Goal: Task Accomplishment & Management: Use online tool/utility

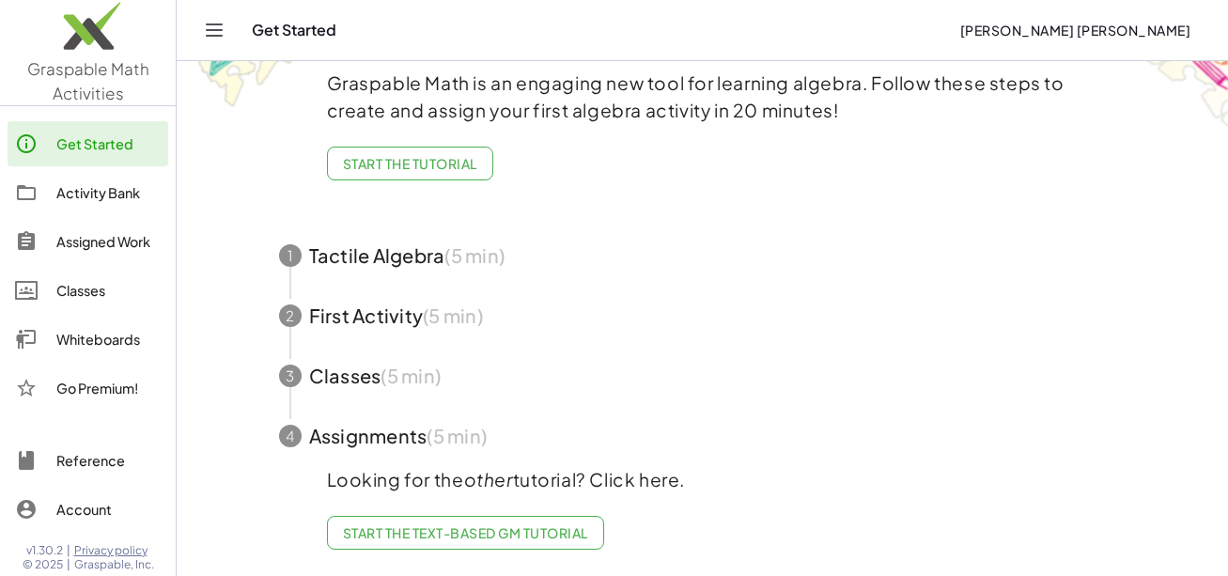
scroll to position [113, 0]
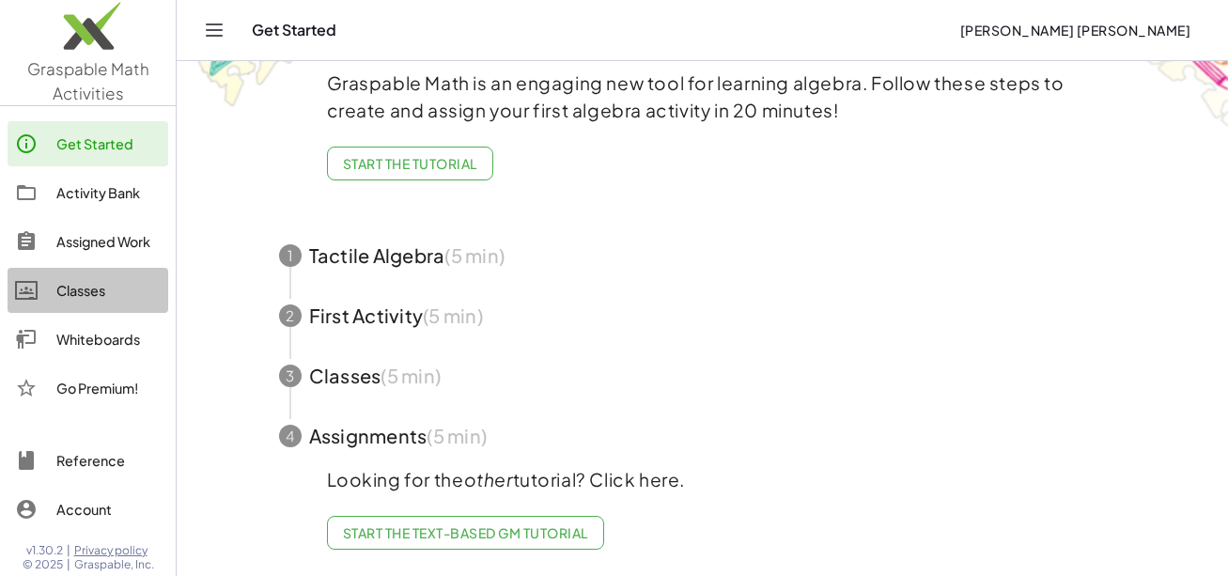
click at [92, 299] on div "Classes" at bounding box center [108, 290] width 104 height 23
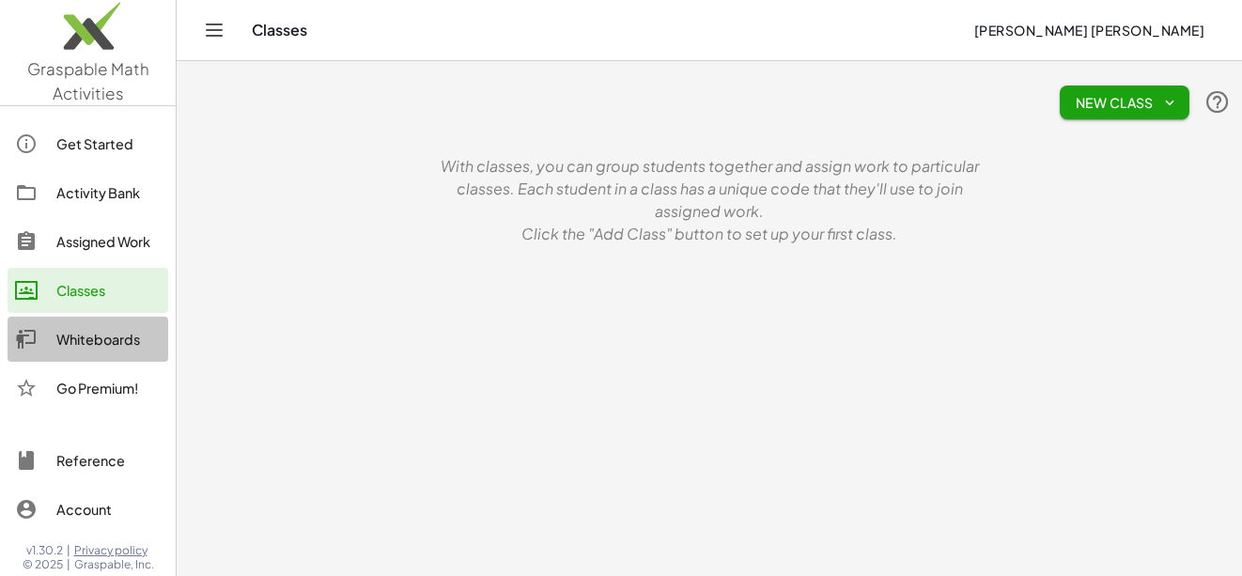
click at [79, 337] on div "Whiteboards" at bounding box center [108, 339] width 104 height 23
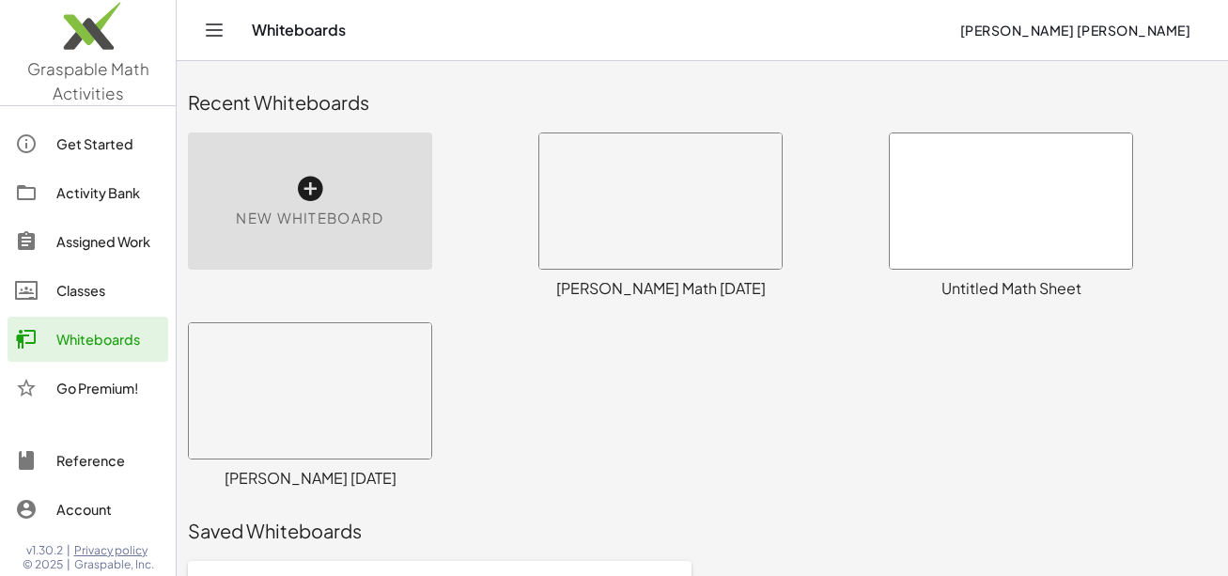
click at [673, 249] on div at bounding box center [660, 200] width 242 height 135
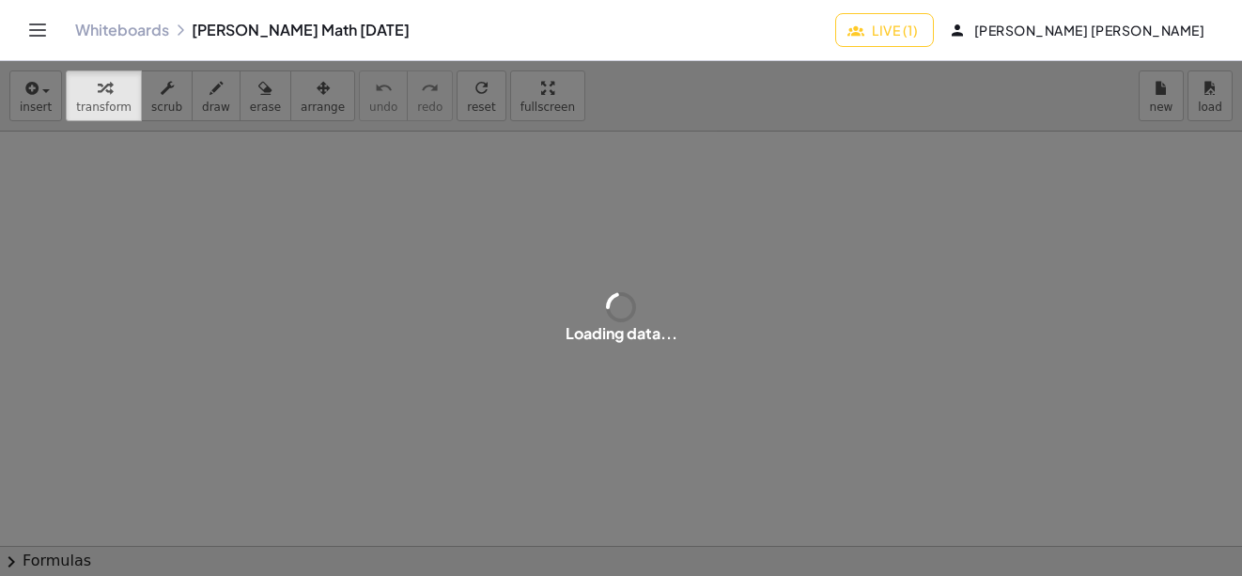
click at [918, 27] on span "Live (1)" at bounding box center [884, 30] width 67 height 17
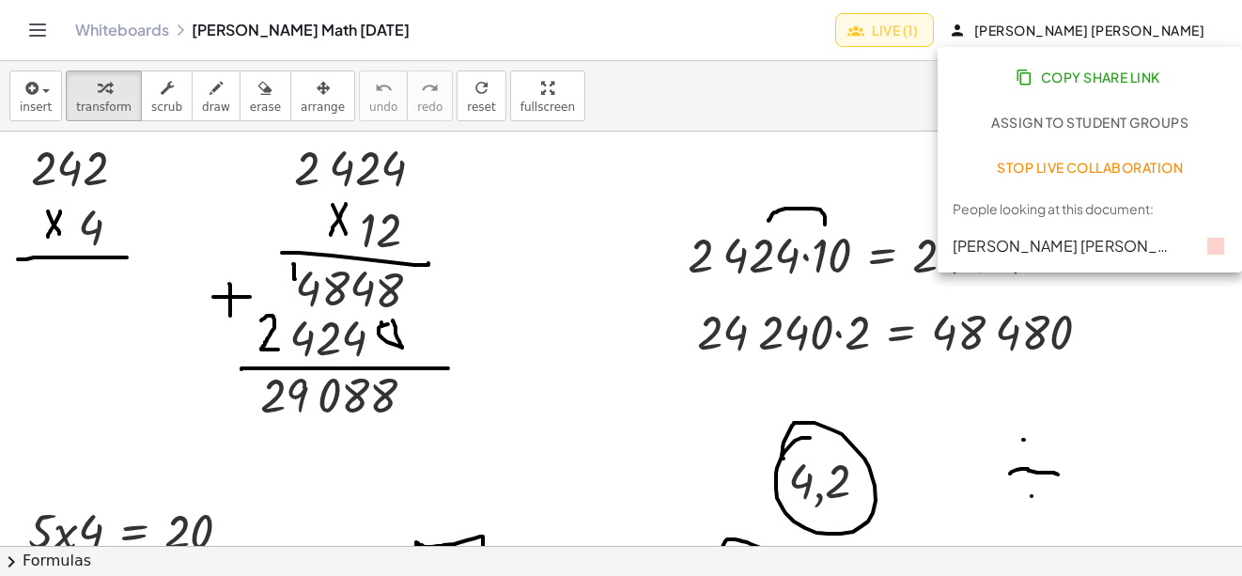
click at [1033, 165] on span "Stop Live Collaboration" at bounding box center [1090, 167] width 187 height 17
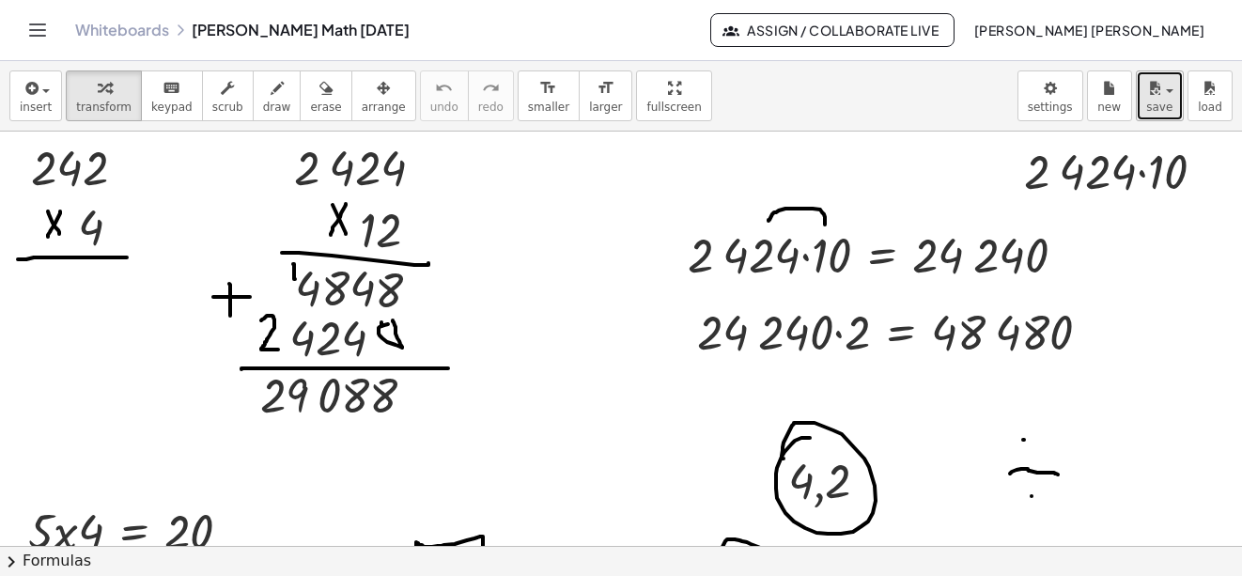
click at [1156, 94] on icon "button" at bounding box center [1154, 88] width 17 height 23
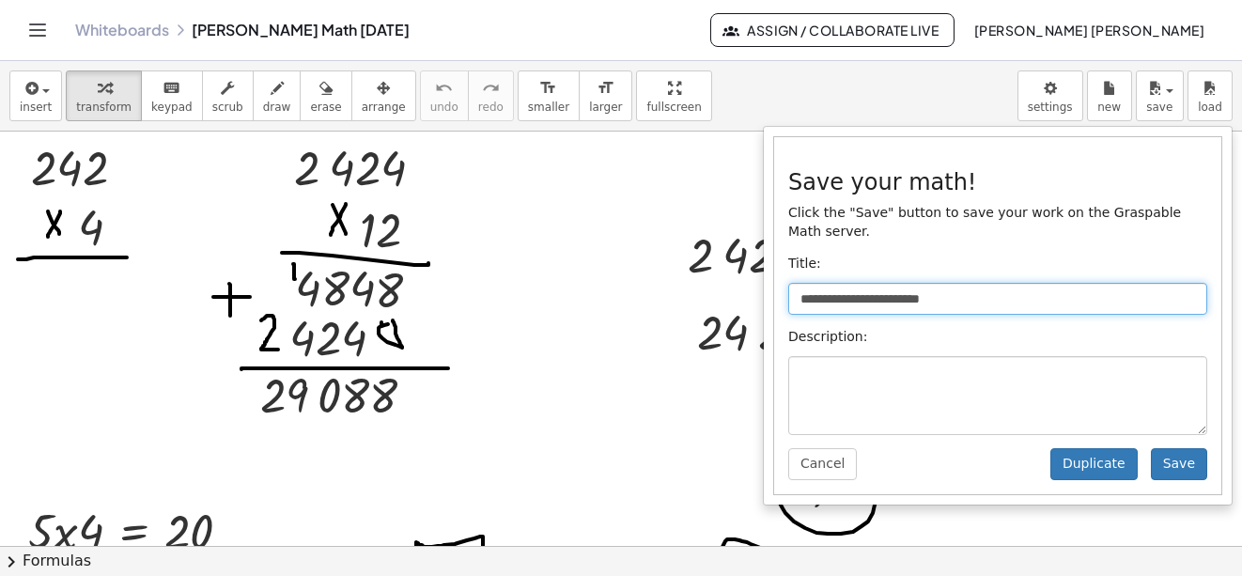
click at [876, 284] on input "**********" at bounding box center [997, 299] width 419 height 32
type input "**********"
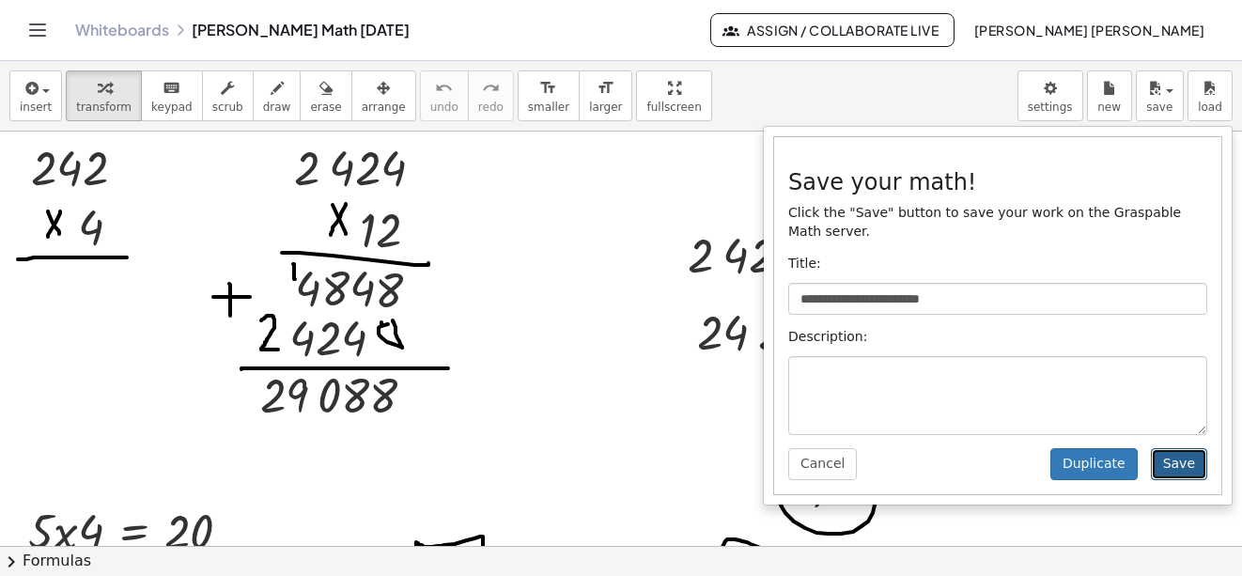
click at [1196, 455] on button "Save" at bounding box center [1179, 464] width 56 height 32
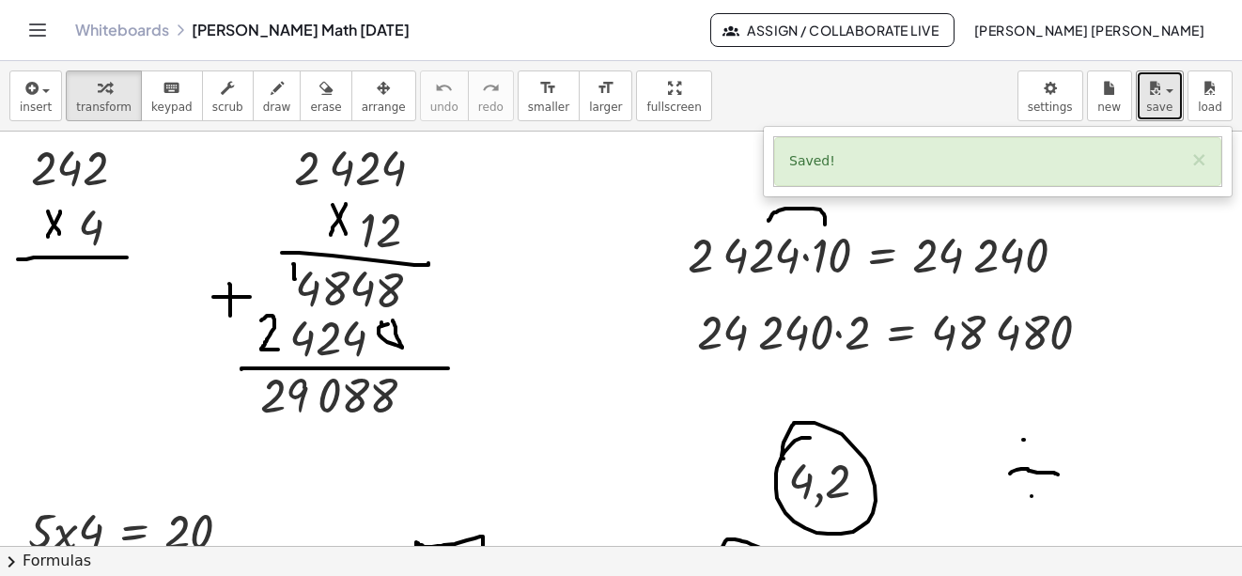
click at [1161, 117] on button "save" at bounding box center [1160, 95] width 48 height 51
click at [1161, 110] on span "save" at bounding box center [1159, 107] width 26 height 13
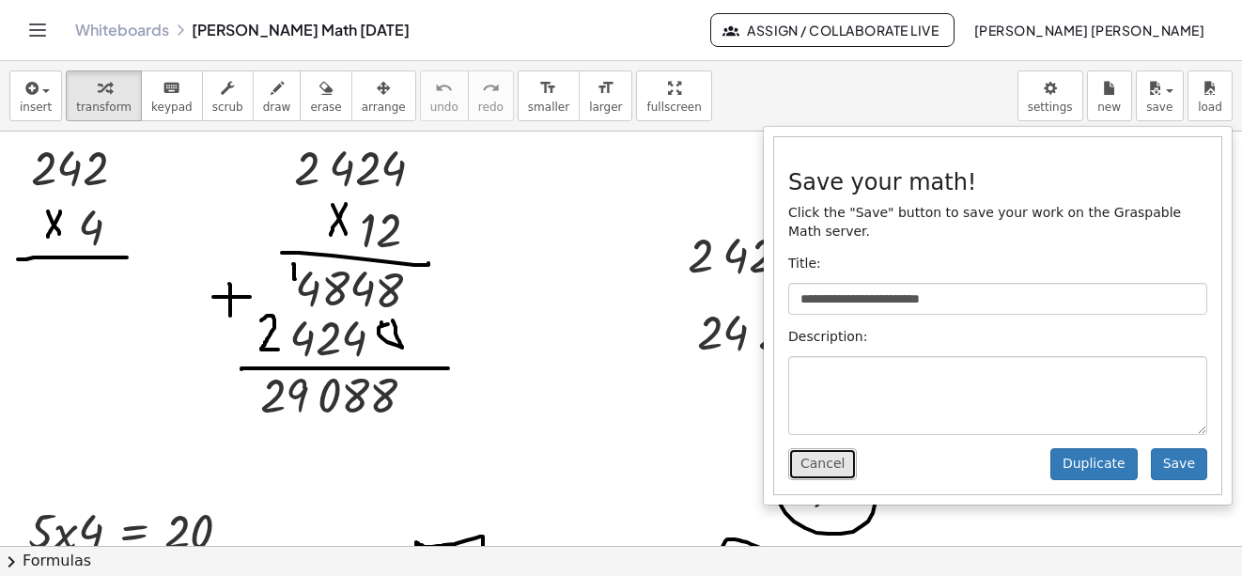
click at [805, 449] on button "Cancel" at bounding box center [822, 464] width 69 height 32
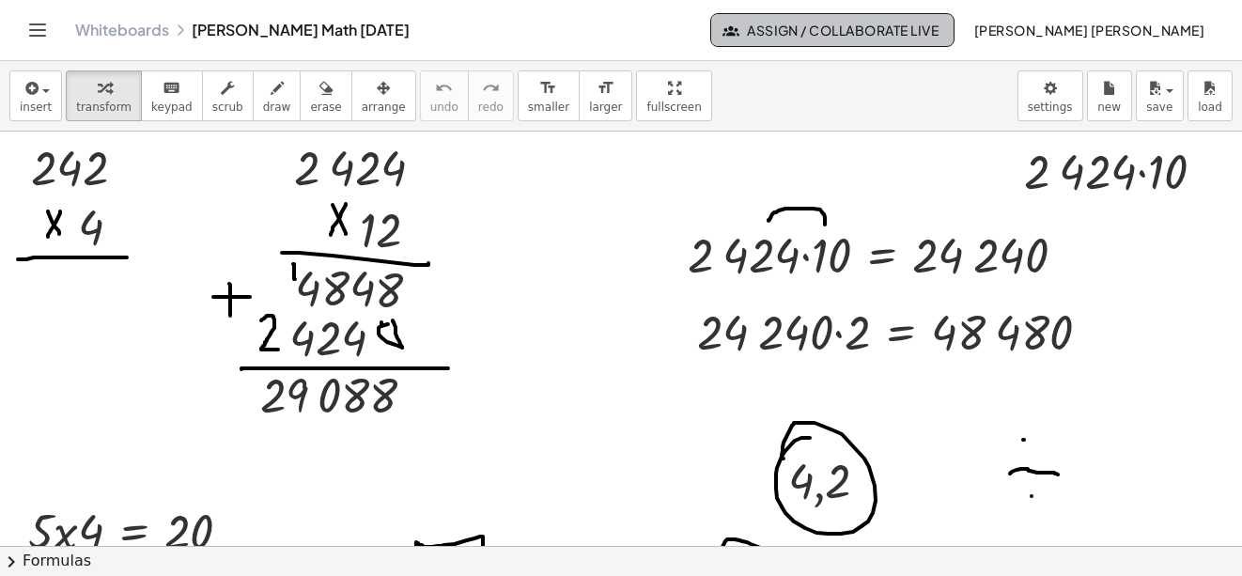
click at [940, 30] on span "Assign / Collaborate Live" at bounding box center [832, 30] width 213 height 17
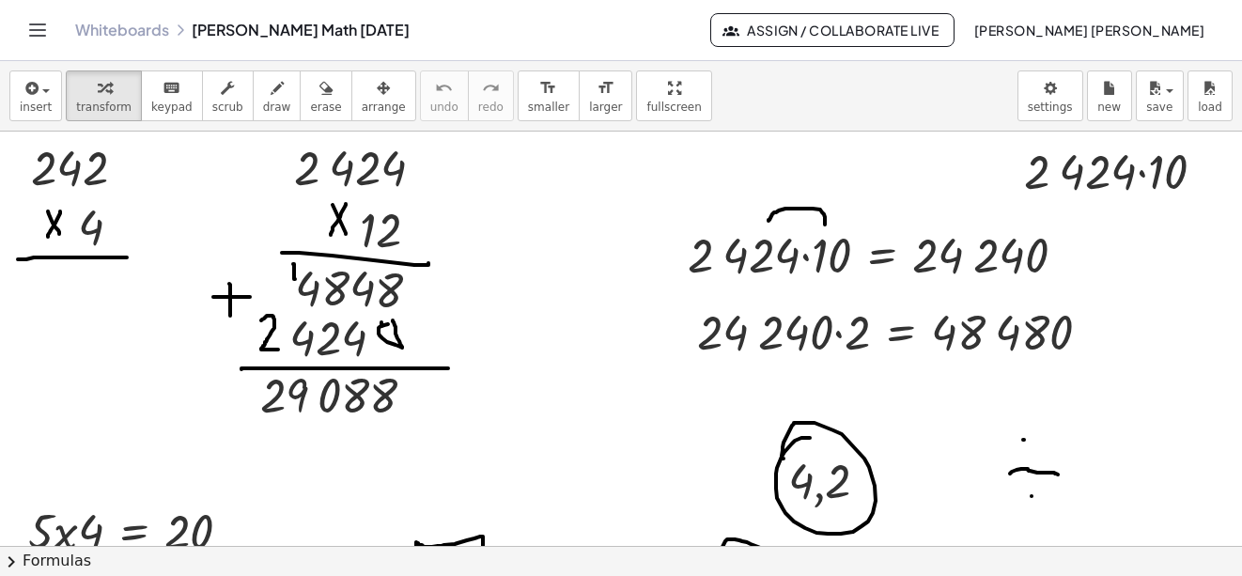
click at [51, 35] on button "Toggle navigation" at bounding box center [38, 30] width 30 height 30
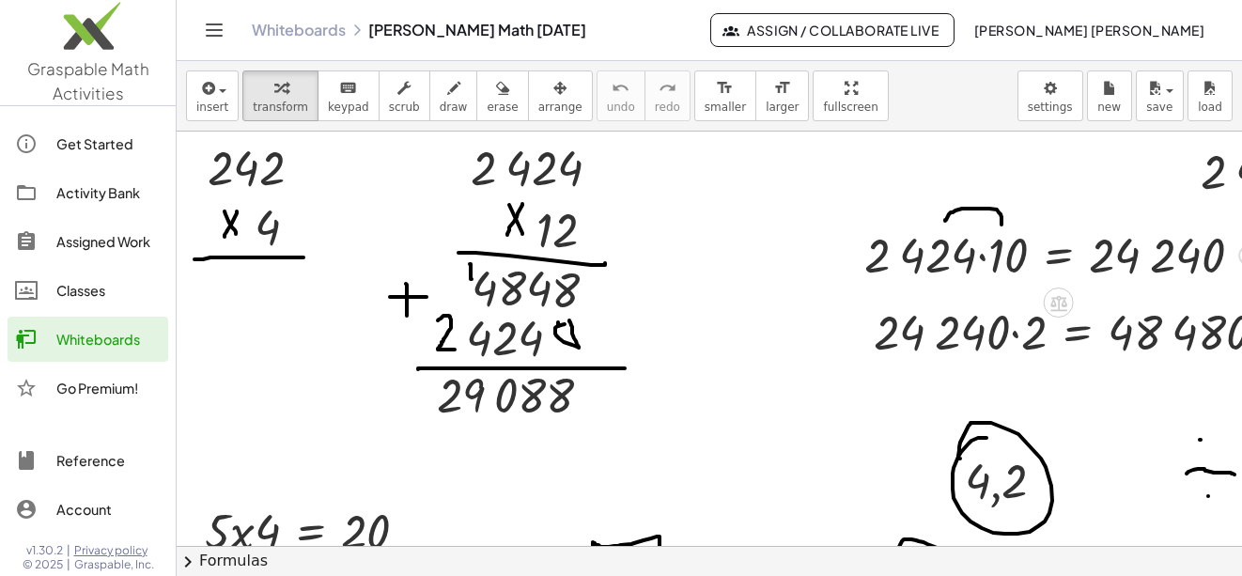
click at [970, 251] on div at bounding box center [1061, 254] width 412 height 64
click at [1044, 104] on body "**********" at bounding box center [621, 288] width 1242 height 576
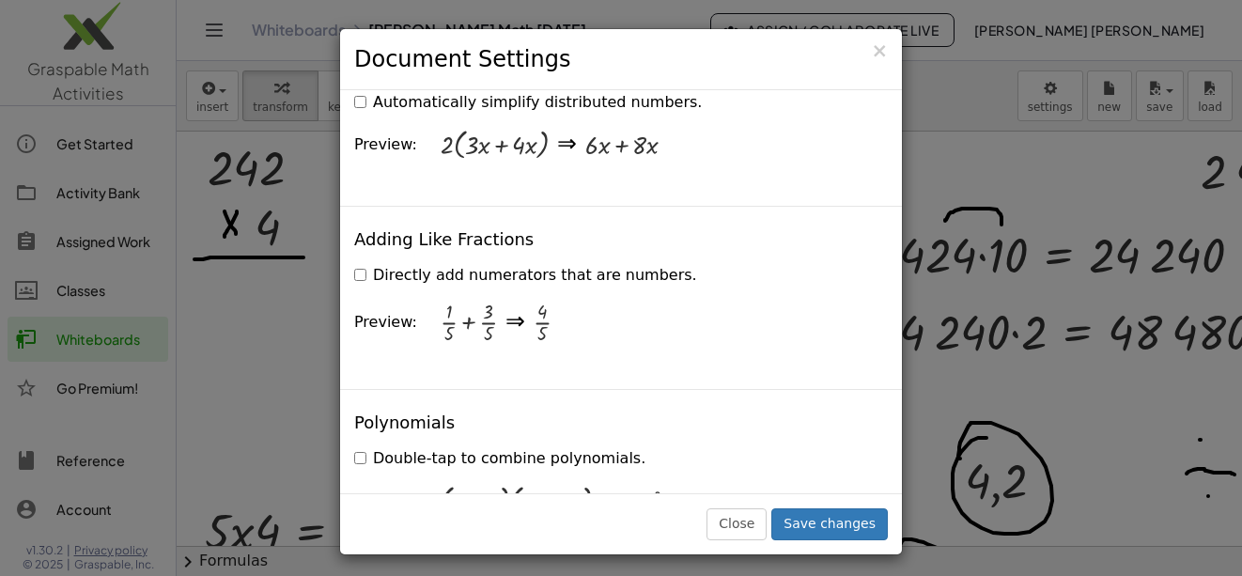
scroll to position [1973, 0]
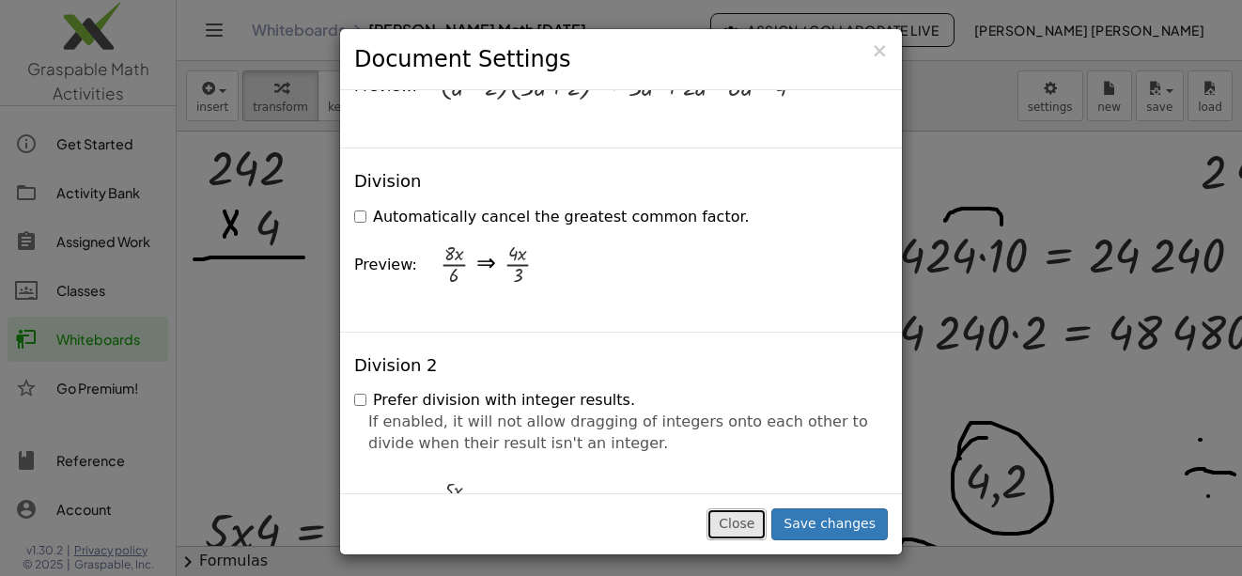
click at [760, 535] on button "Close" at bounding box center [737, 524] width 60 height 32
